Goal: Find specific page/section: Find specific page/section

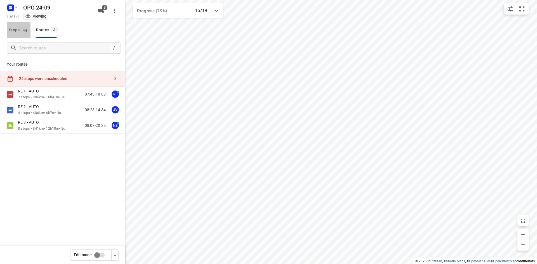
click at [19, 31] on span "Stops 44" at bounding box center [20, 30] width 22 height 7
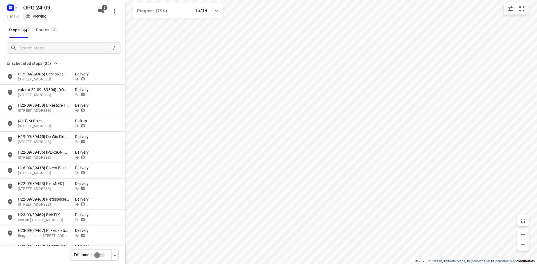
click at [15, 8] on icon "button" at bounding box center [16, 8] width 4 height 4
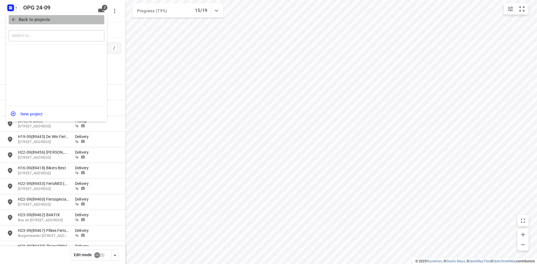
click at [17, 21] on span "Back to projects" at bounding box center [56, 20] width 91 height 6
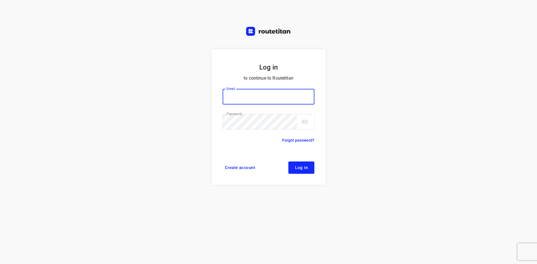
type input "max@onlineplasticsgroup.com"
click at [300, 164] on button "Log in" at bounding box center [301, 168] width 26 height 12
